Goal: Task Accomplishment & Management: Manage account settings

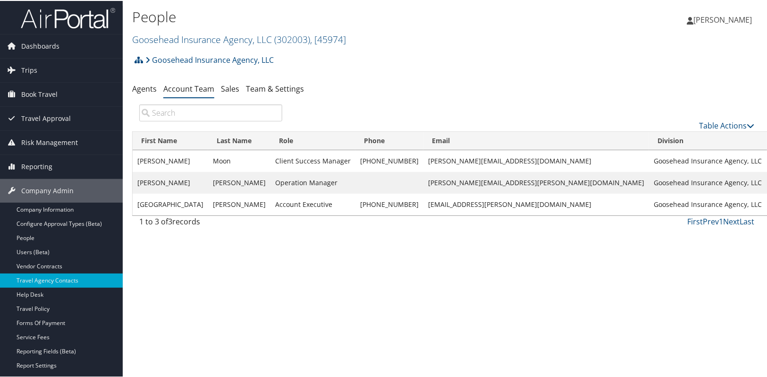
click at [281, 297] on div "People Goosehead Insurance Agency, LLC ( 302003 ) , [ 45974 ] Goosehead Insuran…" at bounding box center [447, 188] width 648 height 377
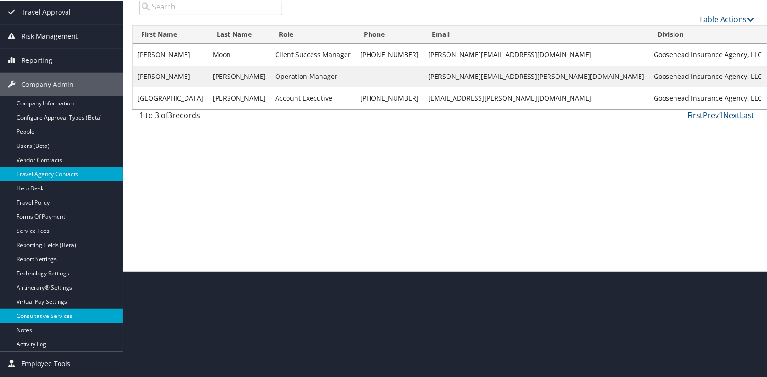
scroll to position [127, 0]
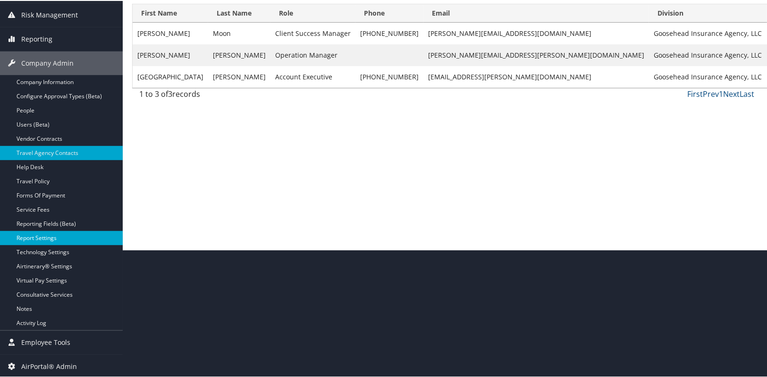
click at [42, 239] on link "Report Settings" at bounding box center [61, 237] width 123 height 14
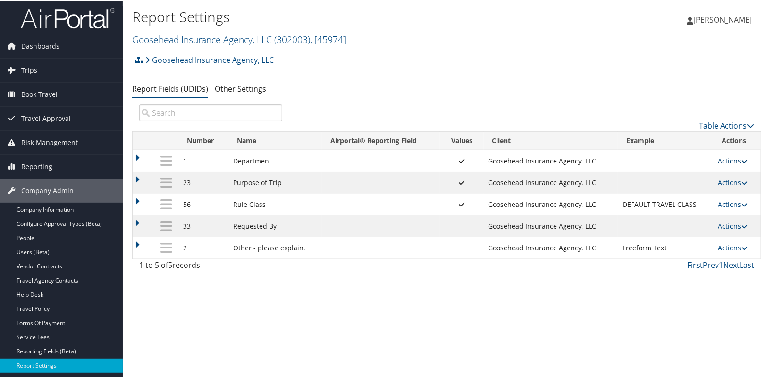
click at [724, 158] on link "Actions" at bounding box center [733, 159] width 30 height 9
click at [697, 177] on link "Update Report Field Values" at bounding box center [693, 174] width 102 height 16
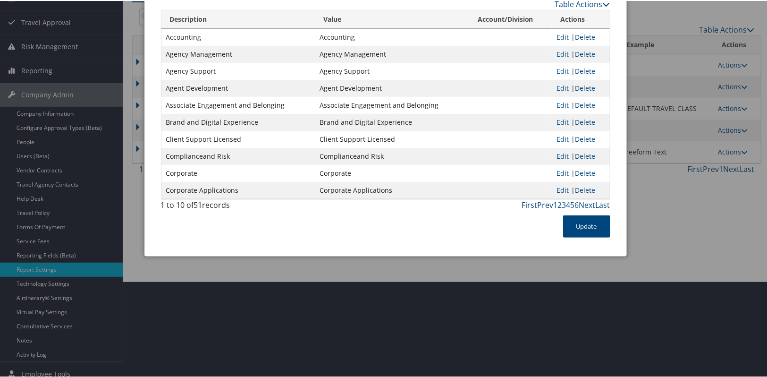
scroll to position [42, 0]
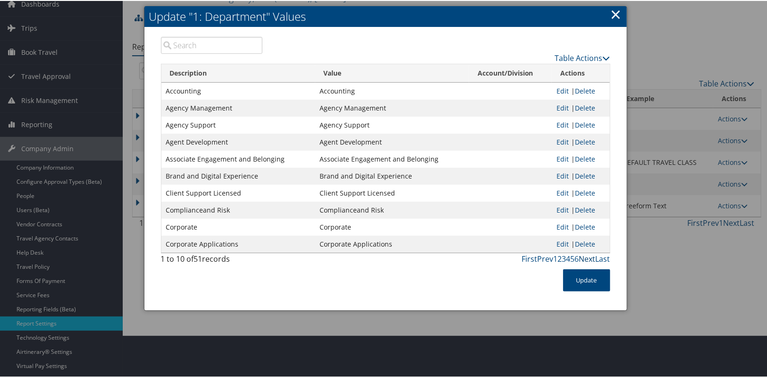
click at [585, 258] on link "Next" at bounding box center [587, 258] width 17 height 10
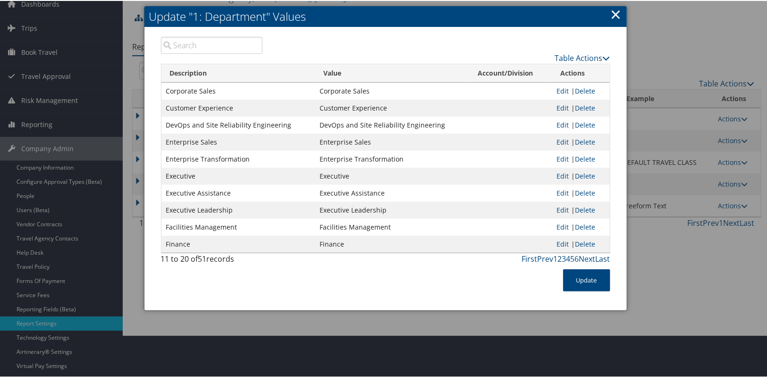
click at [612, 12] on link "×" at bounding box center [616, 13] width 11 height 19
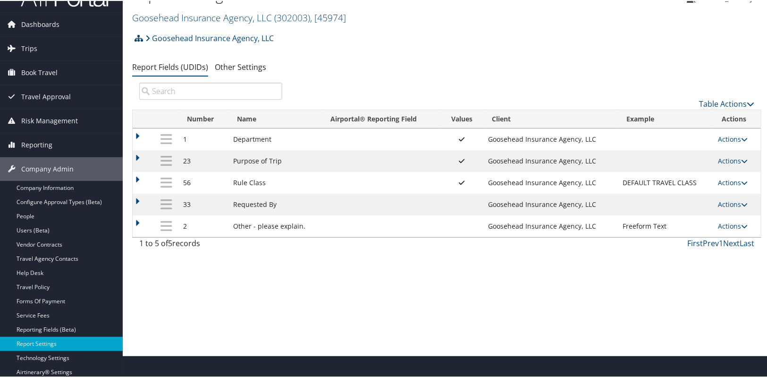
scroll to position [0, 0]
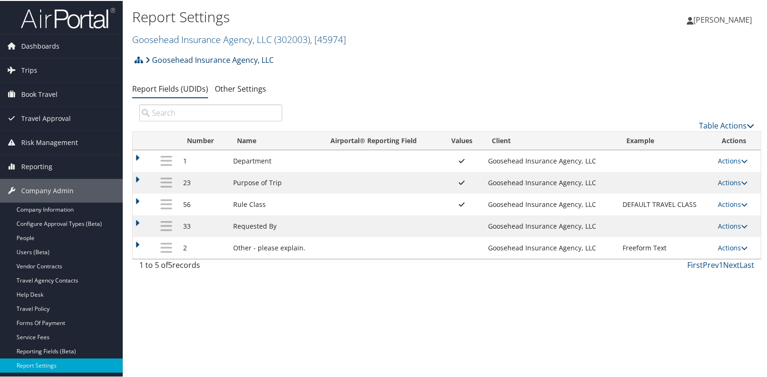
click at [176, 58] on link "Goosehead Insurance Agency, LLC" at bounding box center [209, 59] width 128 height 19
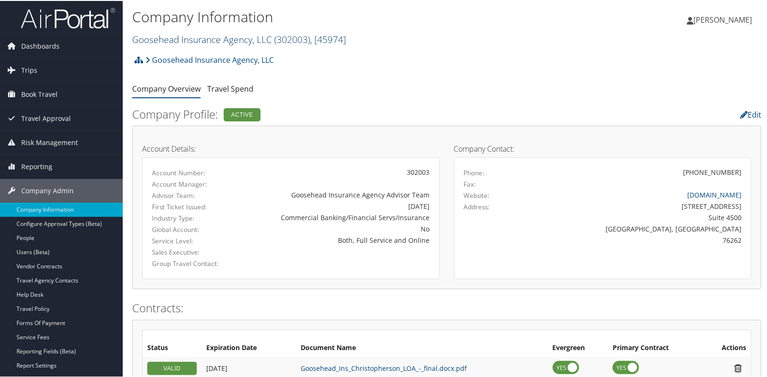
click at [161, 37] on link "Goosehead Insurance Agency, LLC ( 302003 ) , [ 45974 ]" at bounding box center [239, 38] width 214 height 13
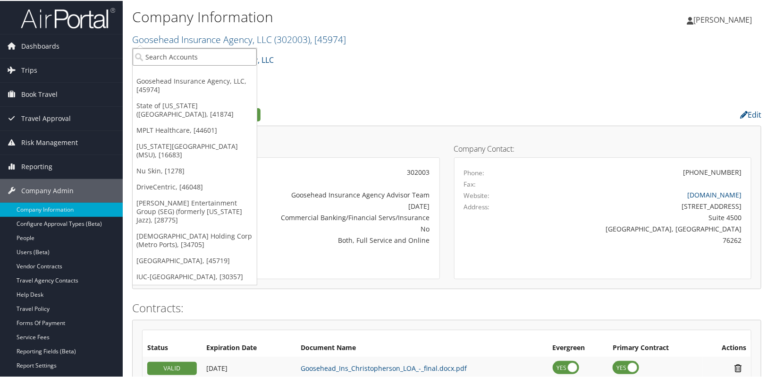
click at [164, 54] on input "search" at bounding box center [195, 55] width 124 height 17
type input "goosehead"
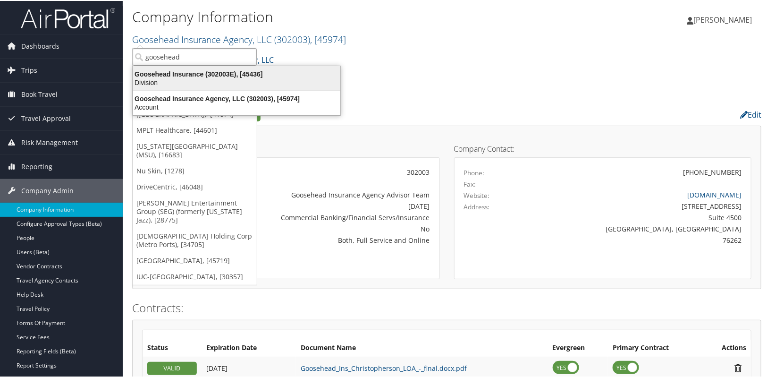
click at [202, 71] on div "Goosehead Insurance (302003E), [45436]" at bounding box center [236, 73] width 219 height 8
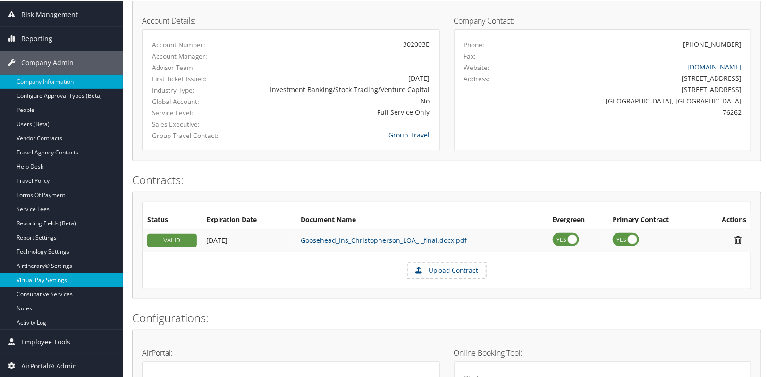
scroll to position [128, 0]
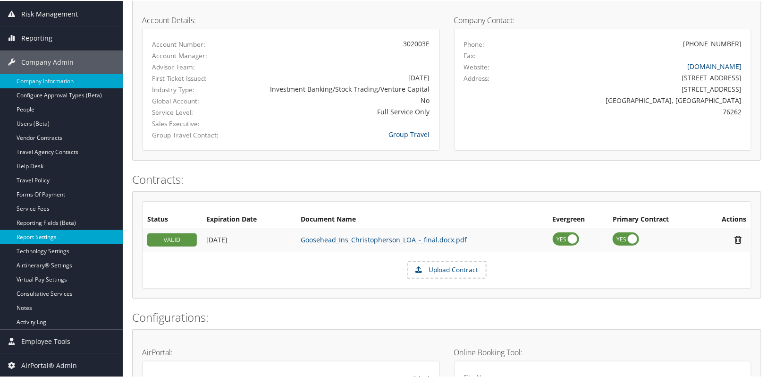
click at [36, 236] on link "Report Settings" at bounding box center [61, 236] width 123 height 14
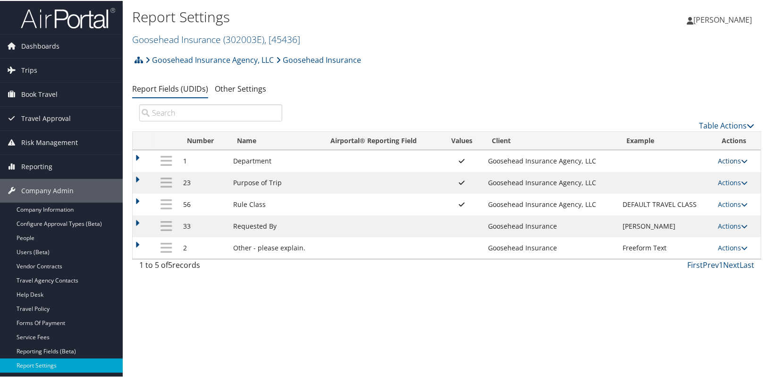
click at [731, 162] on link "Actions" at bounding box center [733, 159] width 30 height 9
click at [715, 169] on link "Update Report Field Values" at bounding box center [693, 174] width 102 height 16
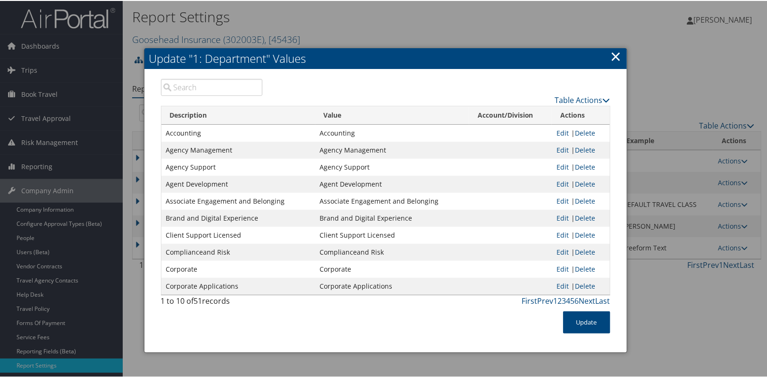
click at [618, 64] on link "×" at bounding box center [616, 55] width 11 height 19
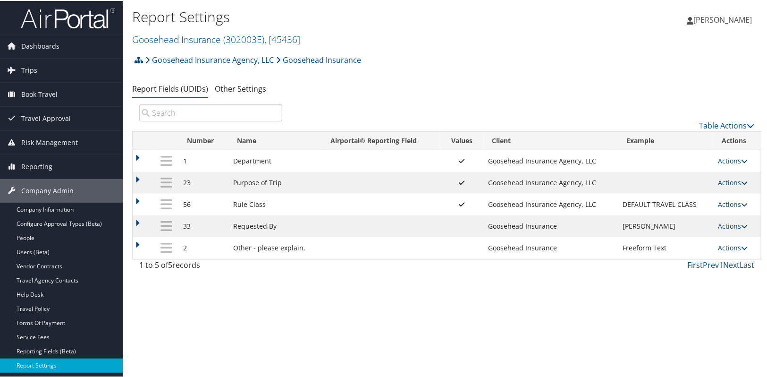
click at [244, 328] on div "Report Settings Goosehead Insurance ( 302003E ) , [ 45436 ] Goosehead Insurance…" at bounding box center [447, 188] width 648 height 377
click at [177, 42] on link "Goosehead Insurance ( 302003E ) , [ 45436 ]" at bounding box center [216, 38] width 168 height 13
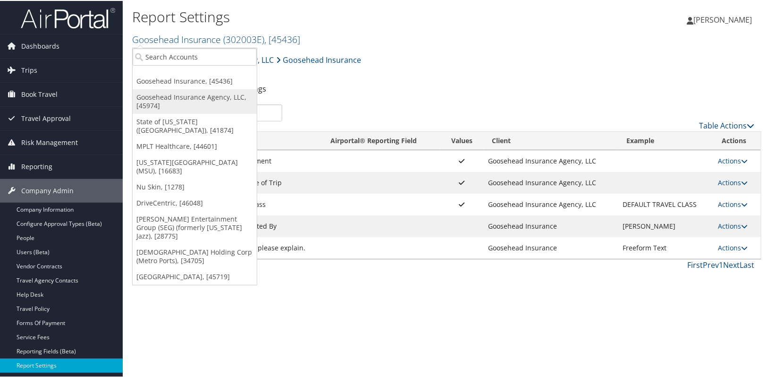
click at [166, 97] on link "Goosehead Insurance Agency, LLC, [45974]" at bounding box center [195, 100] width 124 height 25
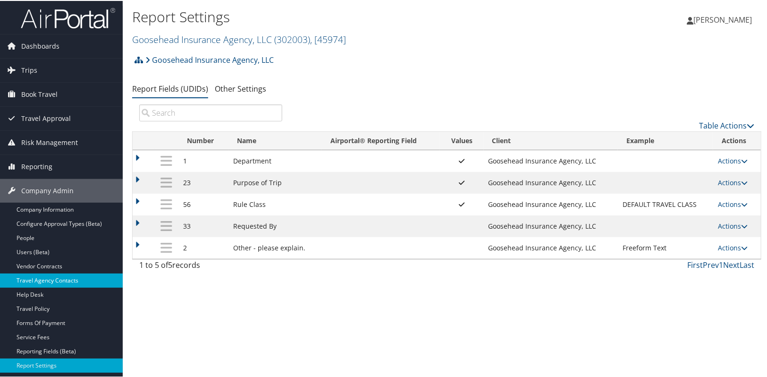
click at [36, 280] on link "Travel Agency Contacts" at bounding box center [61, 279] width 123 height 14
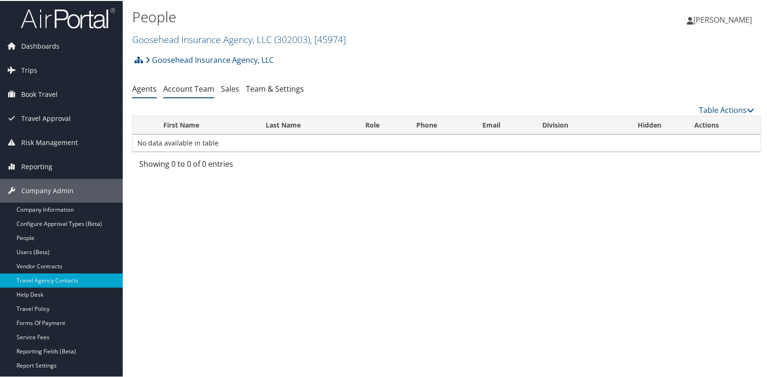
click at [180, 85] on link "Account Team" at bounding box center [188, 88] width 51 height 10
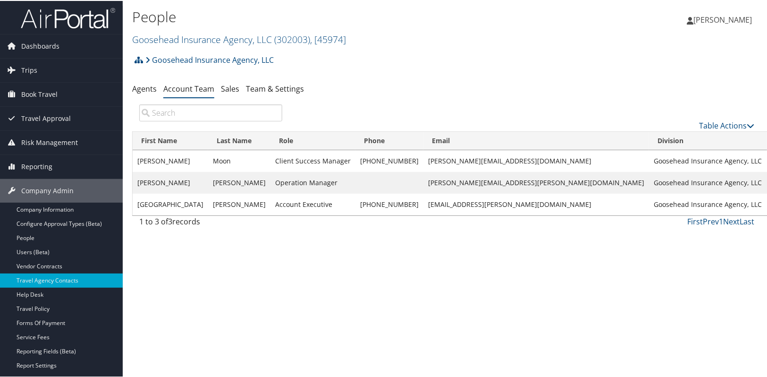
click at [290, 253] on div "People Goosehead Insurance Agency, LLC ( 302003 ) , [ 45974 ] Goosehead Insuran…" at bounding box center [447, 188] width 648 height 377
click at [378, 297] on div "People Goosehead Insurance Agency, LLC ( 302003 ) , [ 45974 ] Goosehead Insuran…" at bounding box center [447, 188] width 648 height 377
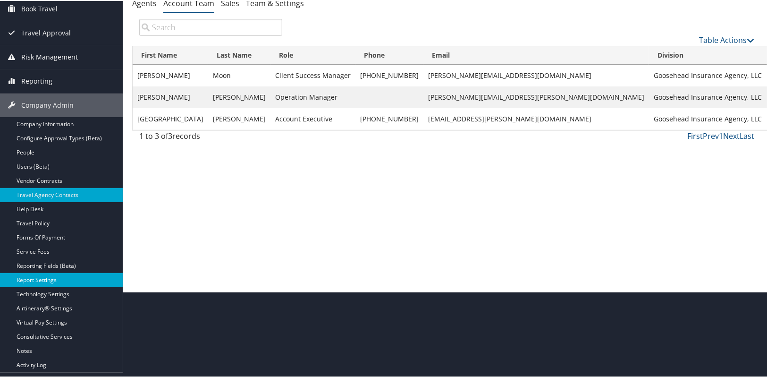
click at [33, 278] on link "Report Settings" at bounding box center [61, 279] width 123 height 14
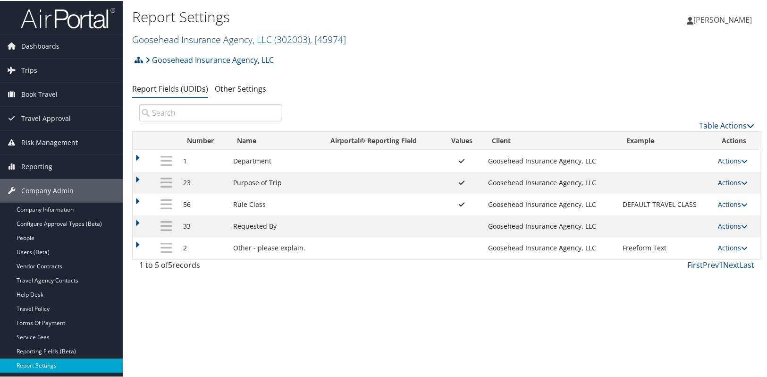
click at [718, 155] on td "Actions Update Report Field Values Upload Report Field Values Edit Delete" at bounding box center [737, 160] width 48 height 22
click at [719, 157] on link "Actions" at bounding box center [733, 159] width 30 height 9
click at [685, 171] on link "Update Report Field Values" at bounding box center [693, 174] width 102 height 16
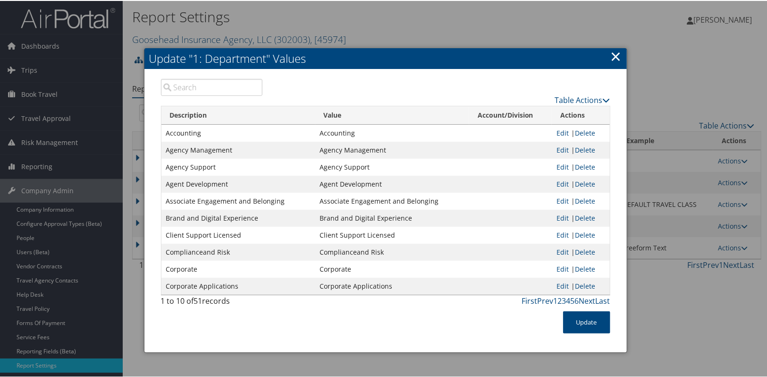
click at [176, 85] on input "search" at bounding box center [212, 86] width 102 height 17
click at [580, 103] on div "Table Actions" at bounding box center [444, 98] width 334 height 11
click at [580, 96] on link "Table Actions" at bounding box center [582, 99] width 55 height 10
click at [542, 115] on link "New Record" at bounding box center [546, 113] width 124 height 16
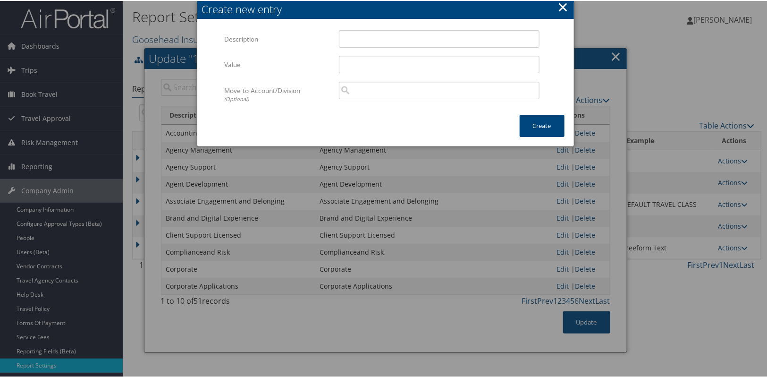
click at [562, 5] on button "×" at bounding box center [562, 6] width 11 height 19
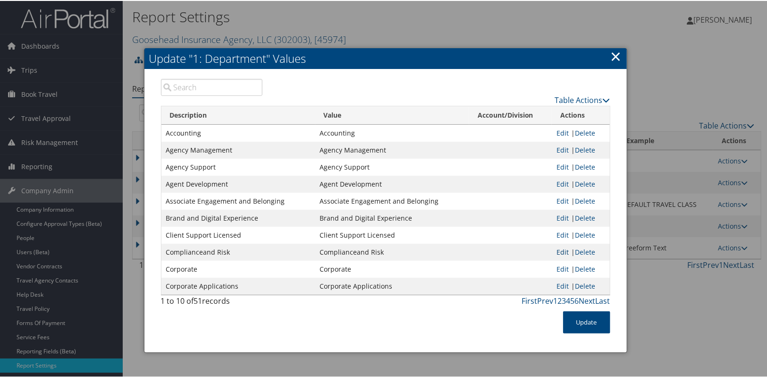
click at [559, 250] on link "Edit" at bounding box center [562, 250] width 12 height 9
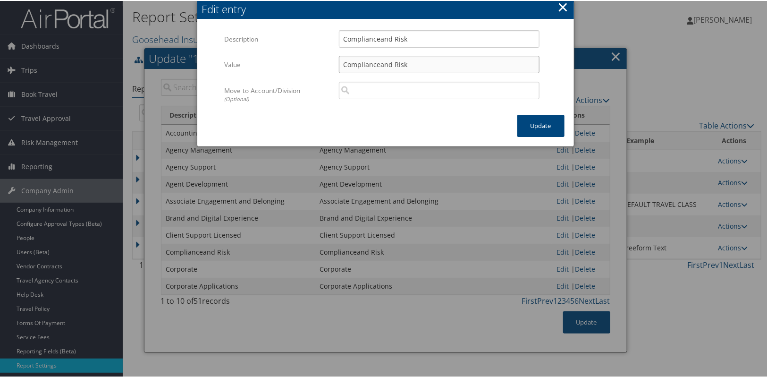
click at [378, 63] on input "Complianceand Risk" at bounding box center [439, 63] width 201 height 17
type input "Compliance and Risk"
click at [524, 122] on button "Update" at bounding box center [540, 125] width 47 height 22
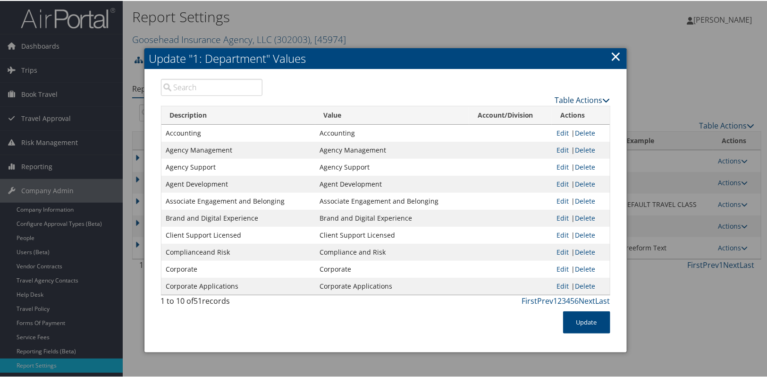
click at [582, 101] on link "Table Actions" at bounding box center [582, 99] width 55 height 10
click at [556, 113] on link "New Record" at bounding box center [546, 113] width 124 height 16
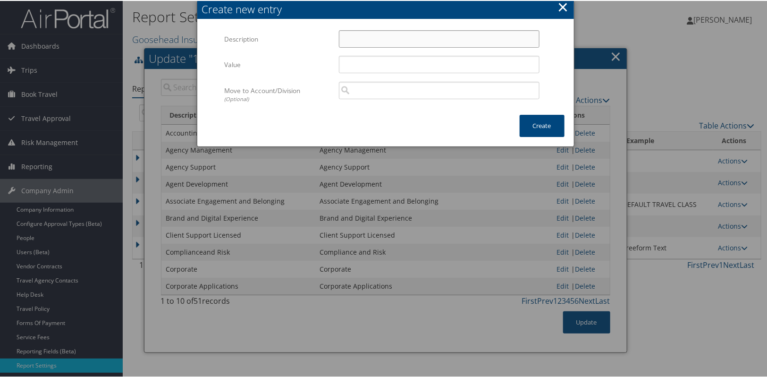
drag, startPoint x: 374, startPoint y: 41, endPoint x: 373, endPoint y: 46, distance: 5.8
click at [374, 41] on input "Description" at bounding box center [439, 37] width 201 height 17
paste input "CLOUD COMPUTING AND SOLUTIONS"
type input "CLOUD COMPUTING AND SOLUTIONS"
click at [344, 61] on input "Value" at bounding box center [439, 63] width 201 height 17
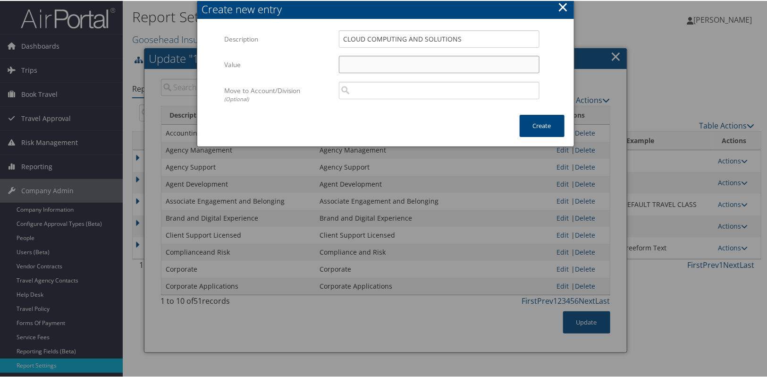
paste input "CLOUD COMPUTING AND SOLUTIONS"
type input "CLOUD COMPUTING AND SOLUTIONS"
click at [540, 123] on button "Create" at bounding box center [542, 125] width 45 height 22
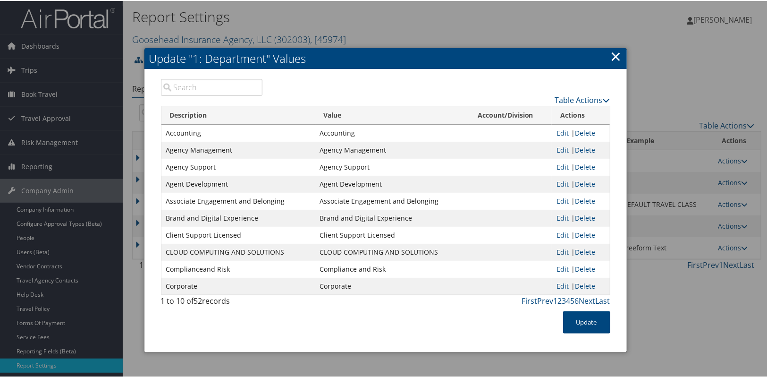
click at [565, 251] on link "Edit" at bounding box center [562, 250] width 12 height 9
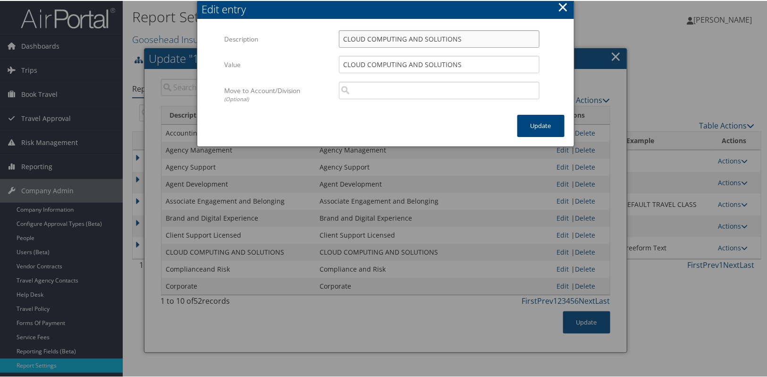
drag, startPoint x: 346, startPoint y: 39, endPoint x: 493, endPoint y: 39, distance: 147.7
click at [493, 39] on input "CLOUD COMPUTING AND SOLUTIONS" at bounding box center [439, 37] width 201 height 17
drag, startPoint x: 451, startPoint y: 40, endPoint x: 334, endPoint y: 42, distance: 117.1
click at [334, 42] on div "Cloud Computing and Solutions Multiple values The selected items contain differ…" at bounding box center [439, 41] width 215 height 25
type input "Cloud Computing and Solutions"
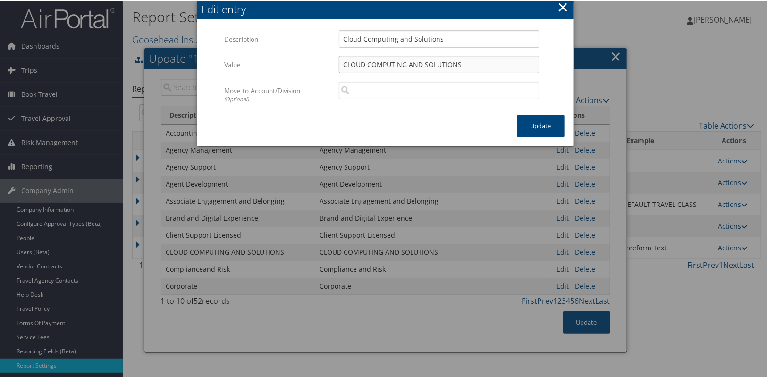
drag, startPoint x: 464, startPoint y: 65, endPoint x: 281, endPoint y: 65, distance: 182.2
click at [281, 65] on div "Value CLOUD COMPUTING AND SOLUTIONS Multiple values The selected items contain …" at bounding box center [385, 67] width 322 height 25
paste input "loud Computing and Solutions"
type input "Cloud Computing and Solutions"
click at [521, 118] on button "Update" at bounding box center [540, 125] width 47 height 22
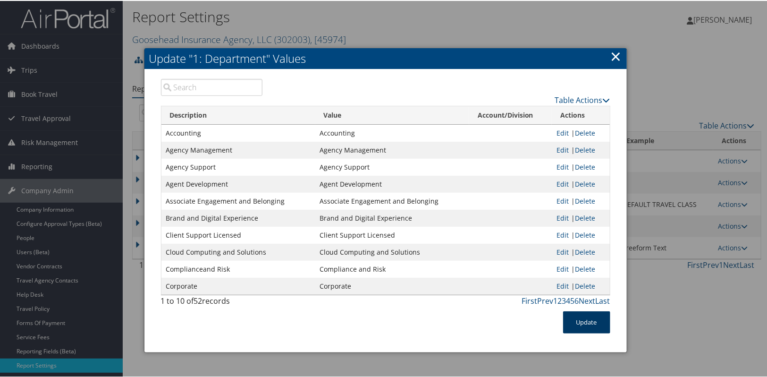
click at [573, 324] on button "Update" at bounding box center [586, 321] width 47 height 22
